Goal: Task Accomplishment & Management: Complete application form

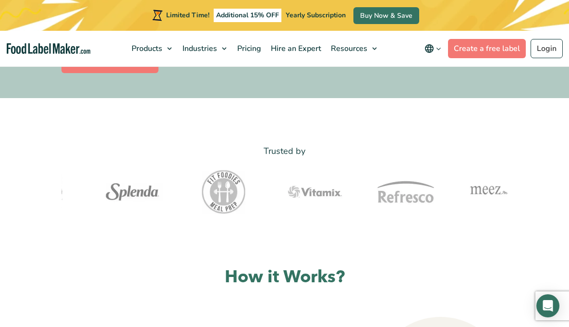
scroll to position [453, 0]
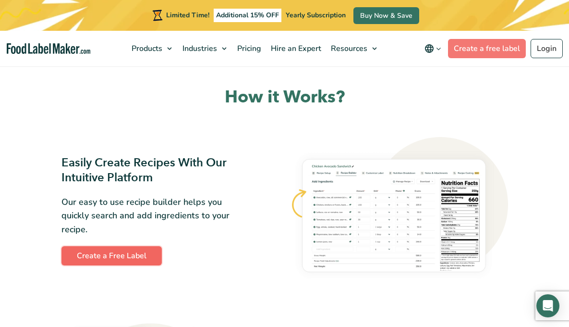
click at [67, 246] on link "Create a Free Label" at bounding box center [111, 255] width 100 height 19
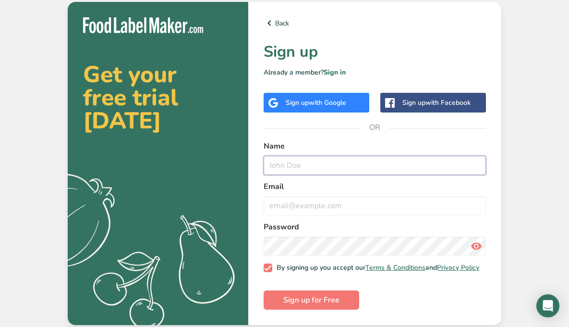
click at [403, 158] on input "text" at bounding box center [375, 165] width 222 height 19
type input "Shara P"
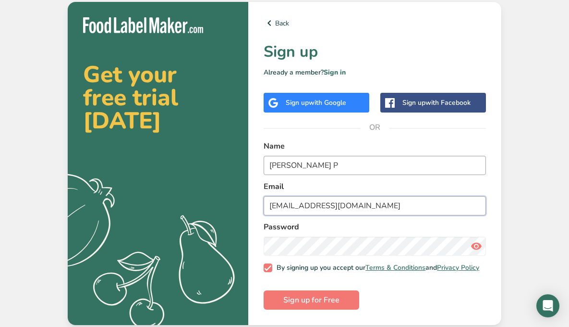
type input "perry_shara@yahoo.com"
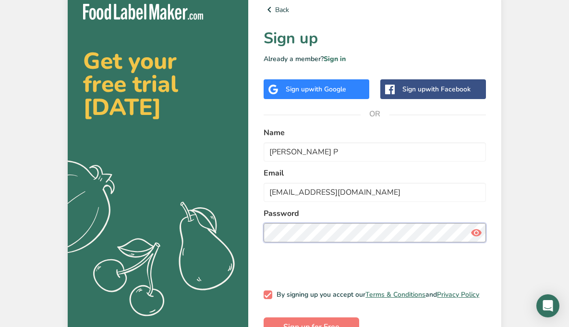
scroll to position [0, 0]
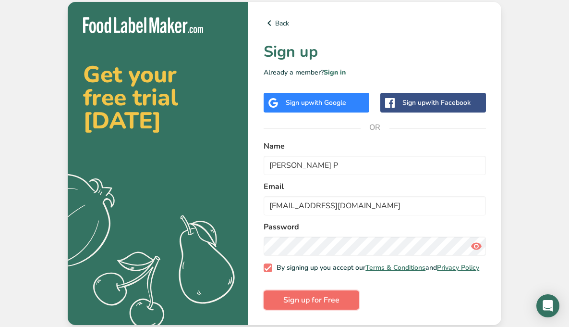
click at [321, 301] on span "Sign up for Free" at bounding box center [311, 300] width 56 height 12
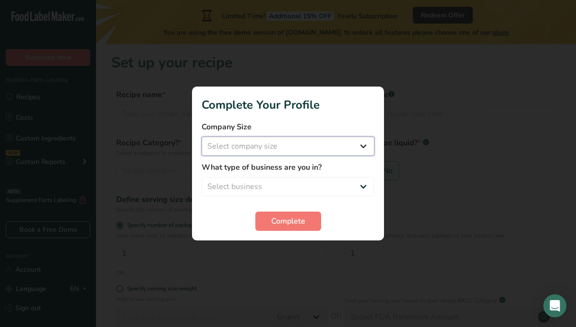
click at [294, 148] on select "Select company size Fewer than 10 Employees 10 to 50 Employees 51 to 500 Employ…" at bounding box center [288, 145] width 173 height 19
select select "1"
click at [202, 136] on select "Select company size Fewer than 10 Employees 10 to 50 Employees 51 to 500 Employ…" at bounding box center [288, 145] width 173 height 19
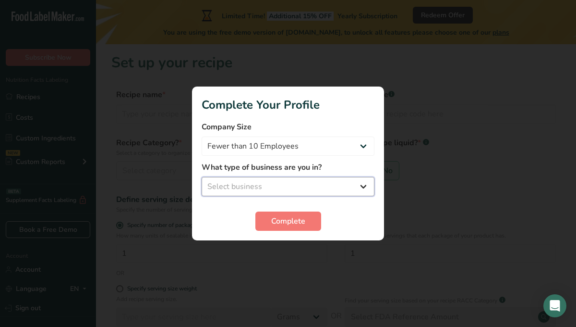
click at [294, 189] on select "Select business Packaged Food Manufacturer Restaurant & Cafe Bakery Meal Plans …" at bounding box center [288, 186] width 173 height 19
select select "8"
click at [202, 177] on select "Select business Packaged Food Manufacturer Restaurant & Cafe Bakery Meal Plans …" at bounding box center [288, 186] width 173 height 19
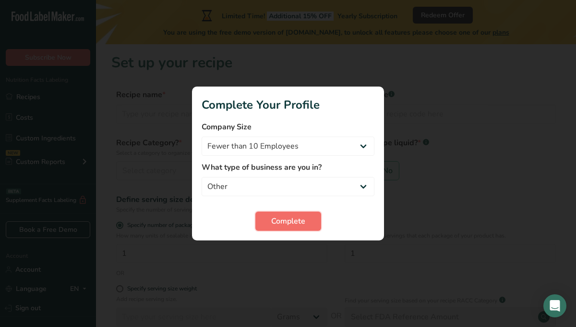
click at [294, 219] on span "Complete" at bounding box center [288, 221] width 34 height 12
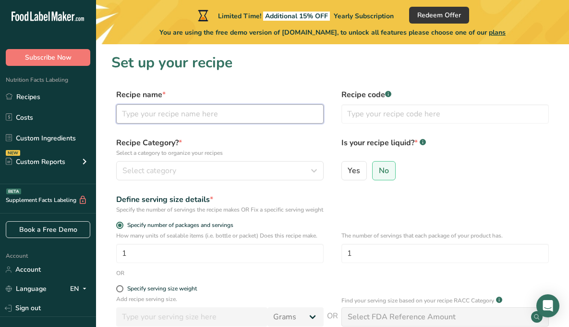
click at [252, 116] on input "text" at bounding box center [219, 113] width 207 height 19
click at [361, 170] on label "Yes" at bounding box center [354, 170] width 26 height 19
click at [348, 170] on input "Yes" at bounding box center [345, 170] width 6 height 6
radio input "true"
radio input "false"
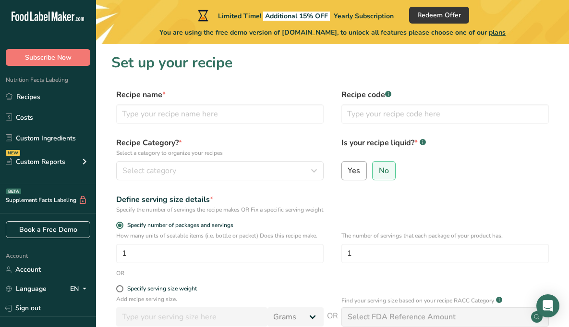
select select "22"
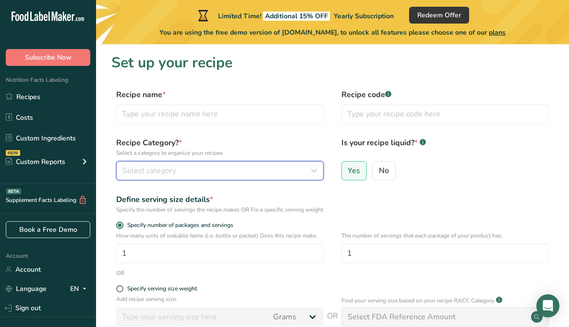
click at [239, 172] on div "Select category" at bounding box center [216, 171] width 189 height 12
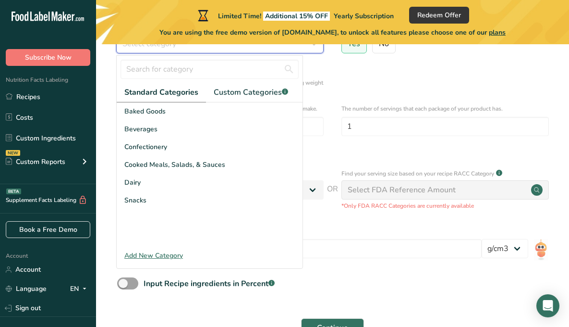
scroll to position [126, 0]
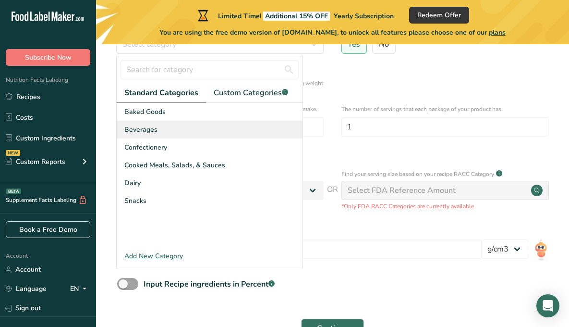
click at [194, 129] on div "Beverages" at bounding box center [210, 130] width 186 height 18
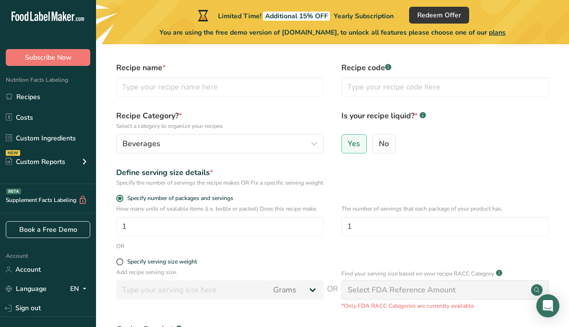
scroll to position [0, 0]
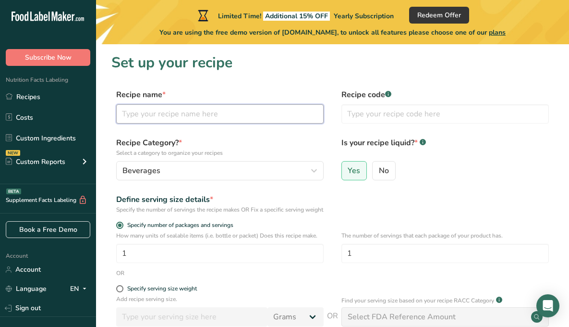
click at [271, 115] on input "text" at bounding box center [219, 113] width 207 height 19
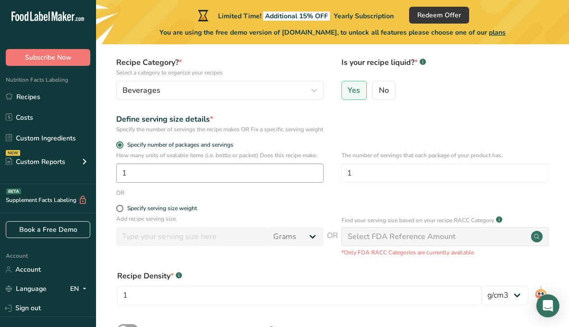
scroll to position [158, 0]
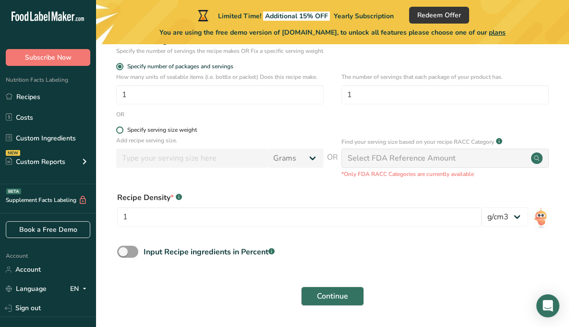
type input "Salt Water"
click at [151, 134] on div "Specify serving size weight" at bounding box center [162, 129] width 70 height 7
click at [122, 133] on input "Specify serving size weight" at bounding box center [119, 130] width 6 height 6
radio input "true"
radio input "false"
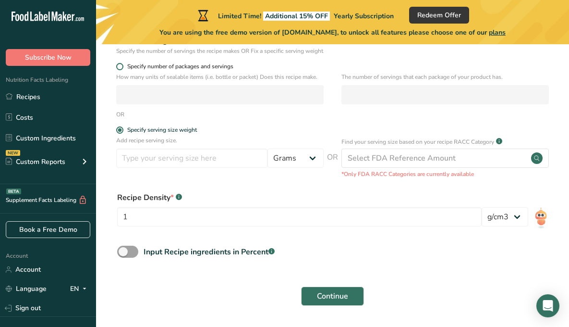
click at [211, 70] on span "Specify number of packages and servings" at bounding box center [178, 66] width 110 height 7
click at [122, 70] on input "Specify number of packages and servings" at bounding box center [119, 66] width 6 height 6
radio input "true"
radio input "false"
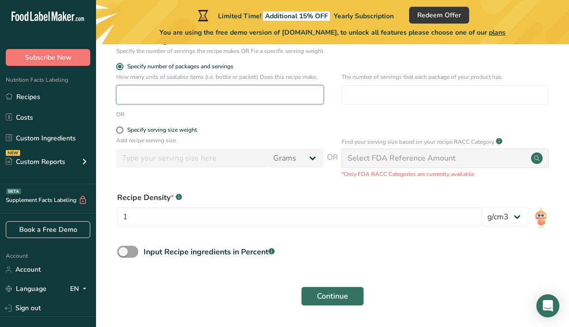
click at [182, 100] on input "number" at bounding box center [219, 94] width 207 height 19
type input "1"
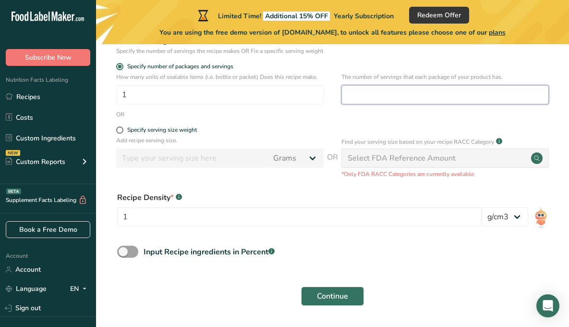
click at [378, 104] on input "number" at bounding box center [444, 94] width 207 height 19
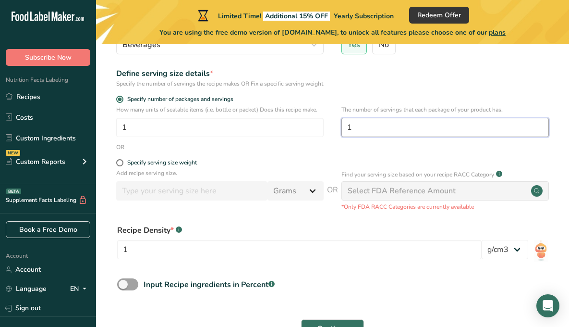
scroll to position [182, 0]
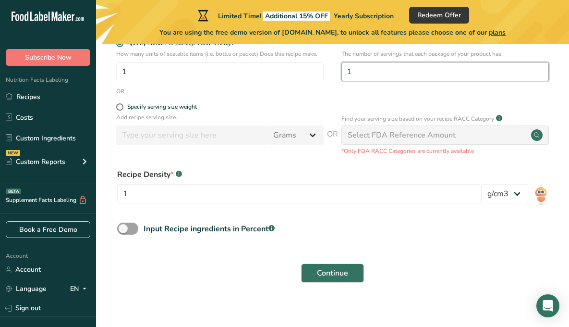
type input "1"
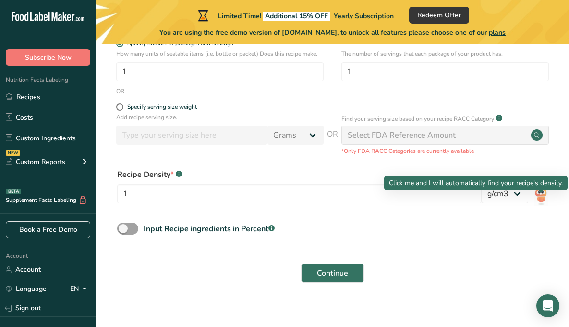
click at [539, 204] on img at bounding box center [541, 195] width 14 height 22
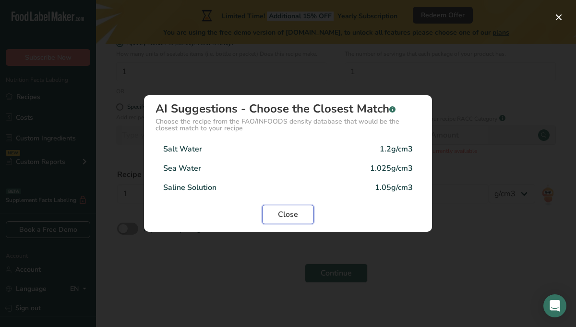
click at [297, 213] on span "Close" at bounding box center [288, 214] width 20 height 12
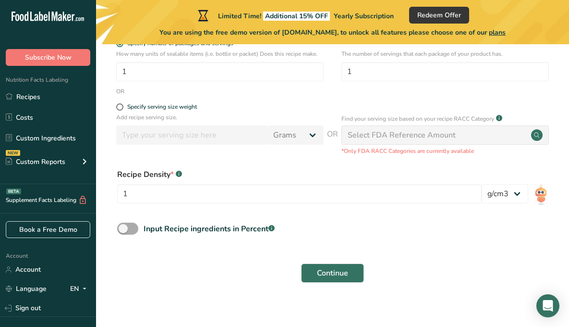
click at [122, 234] on span at bounding box center [127, 228] width 21 height 12
click at [122, 231] on input "Input Recipe ingredients in Percent .a-a{fill:#347362;}.b-a{fill:#fff;}" at bounding box center [120, 228] width 6 height 6
checkbox input "true"
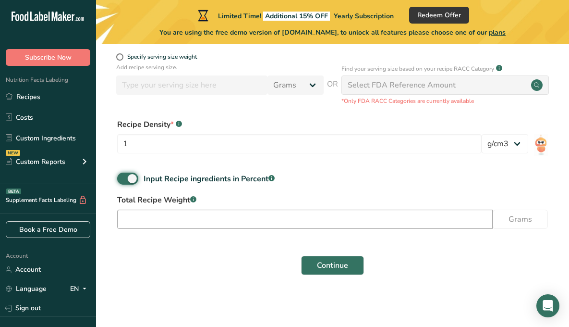
scroll to position [240, 0]
